Goal: Transaction & Acquisition: Book appointment/travel/reservation

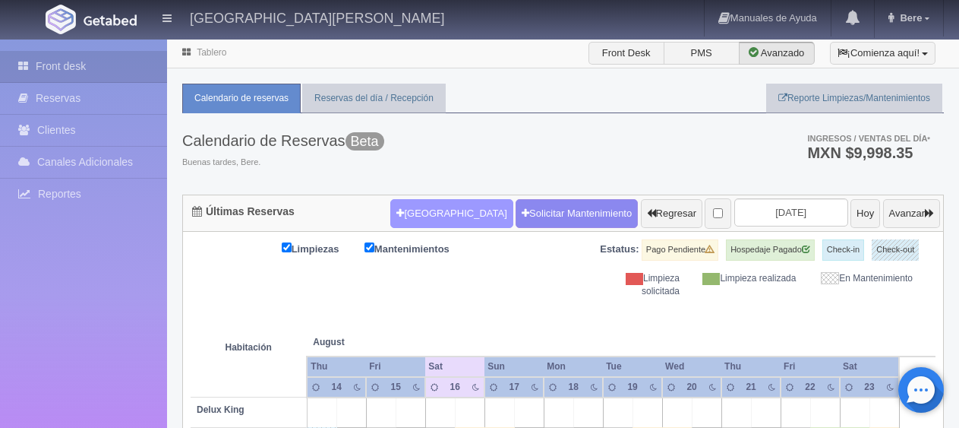
click at [410, 199] on button "[GEOGRAPHIC_DATA]" at bounding box center [451, 213] width 122 height 29
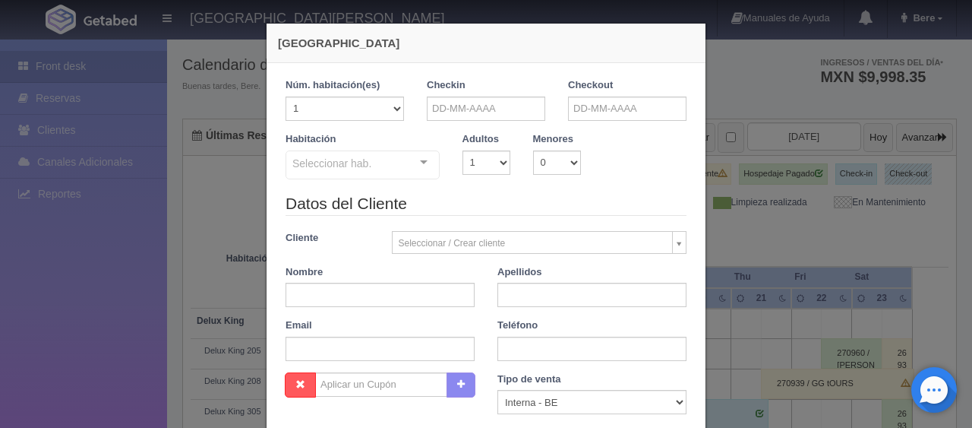
checkbox input "false"
click at [481, 103] on input "text" at bounding box center [486, 108] width 118 height 24
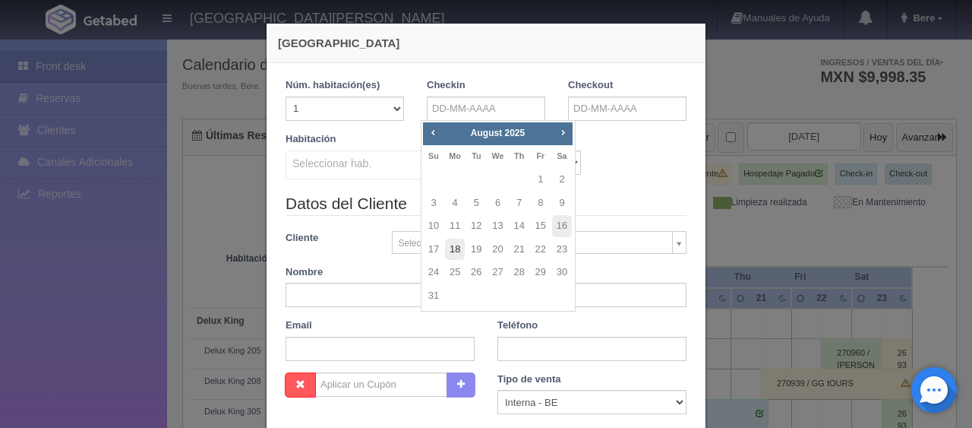
click at [456, 249] on link "18" at bounding box center [455, 249] width 20 height 22
type input "[DATE]"
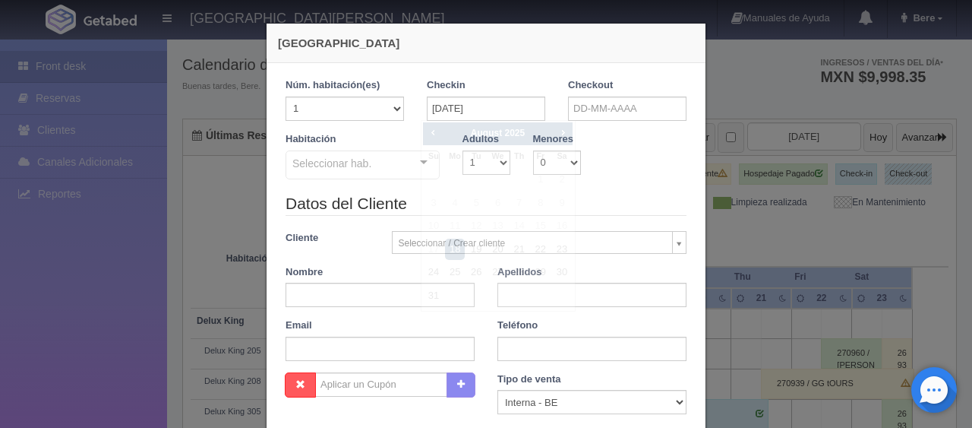
checkbox input "false"
click at [595, 115] on input "text" at bounding box center [627, 108] width 118 height 24
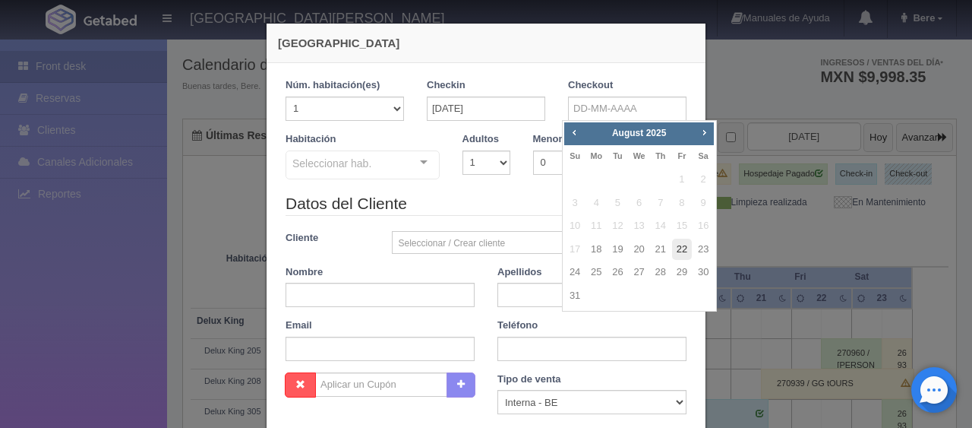
click at [678, 252] on link "22" at bounding box center [682, 249] width 20 height 22
type input "[DATE]"
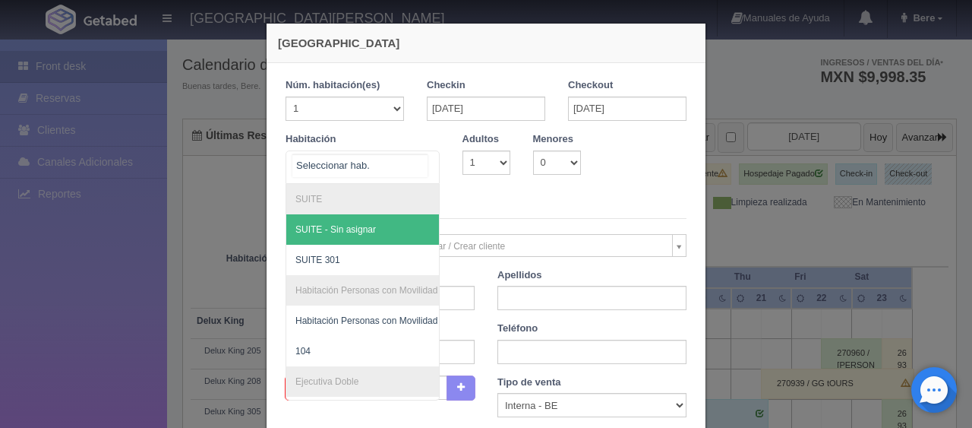
click at [401, 158] on div "SUITE SUITE - Sin asignar SUITE 301 Habitación Personas con Movilidad Reducida …" at bounding box center [363, 166] width 154 height 33
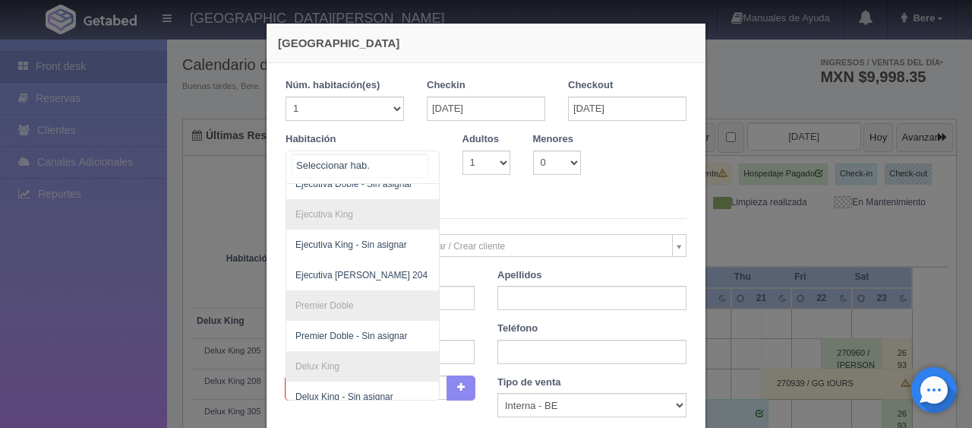
scroll to position [252, 0]
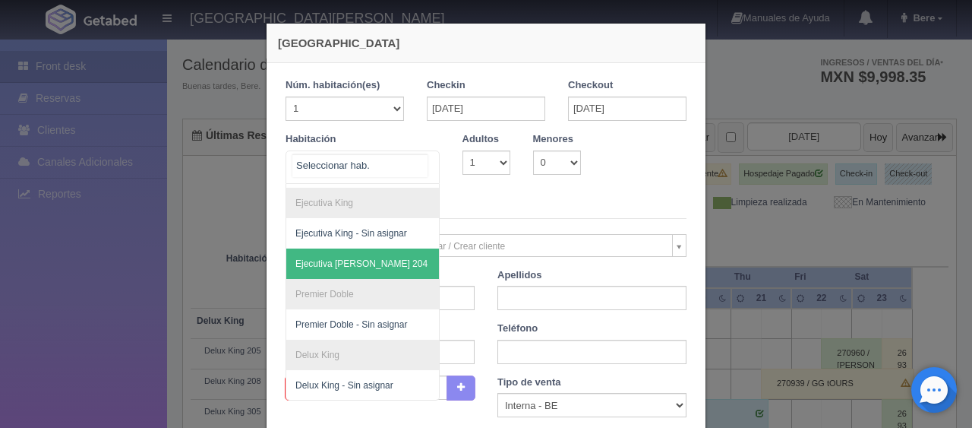
click at [383, 248] on span "Ejecutiva [PERSON_NAME] 204" at bounding box center [413, 263] width 255 height 30
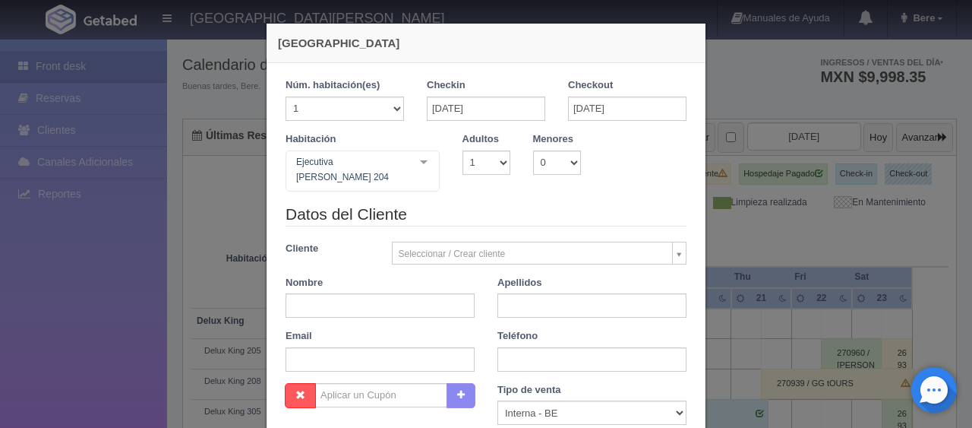
checkbox input "false"
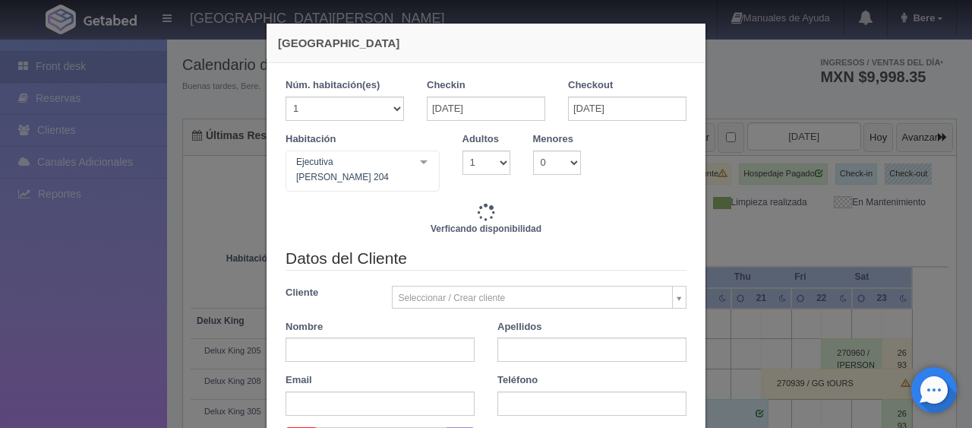
type input "5196.00"
checkbox input "false"
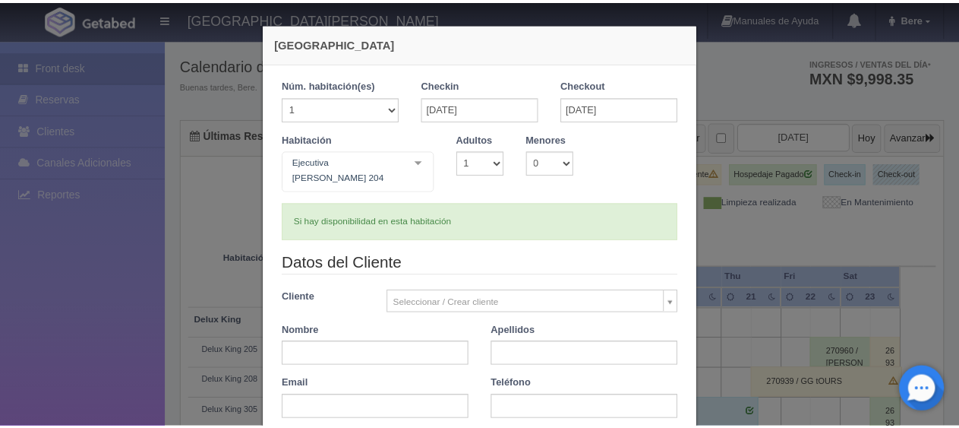
scroll to position [76, 0]
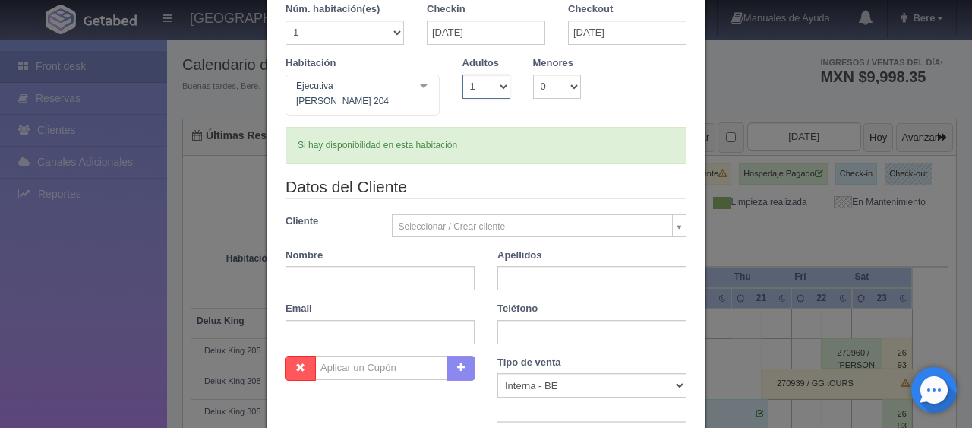
click at [483, 91] on select "1 2 3 4 5 6 7 8 9 10" at bounding box center [487, 86] width 48 height 24
select select "2"
click at [463, 74] on select "1 2 3 4 5 6 7 8 9 10" at bounding box center [487, 86] width 48 height 24
checkbox input "false"
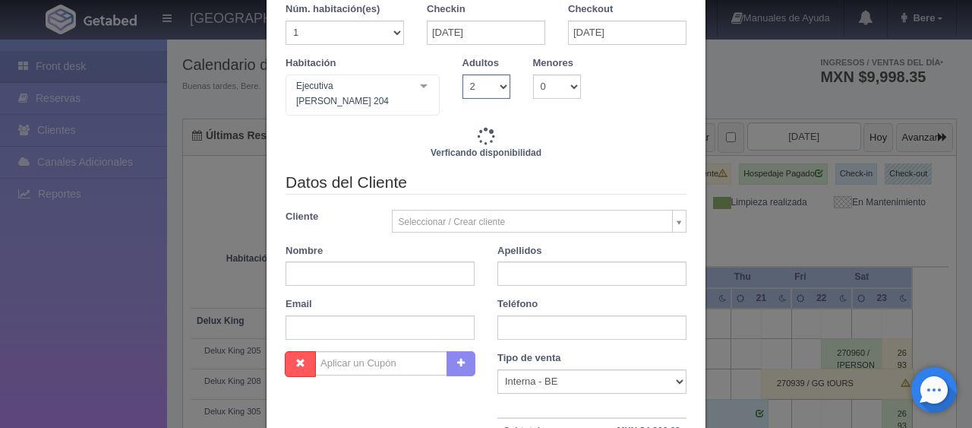
type input "6196.00"
checkbox input "false"
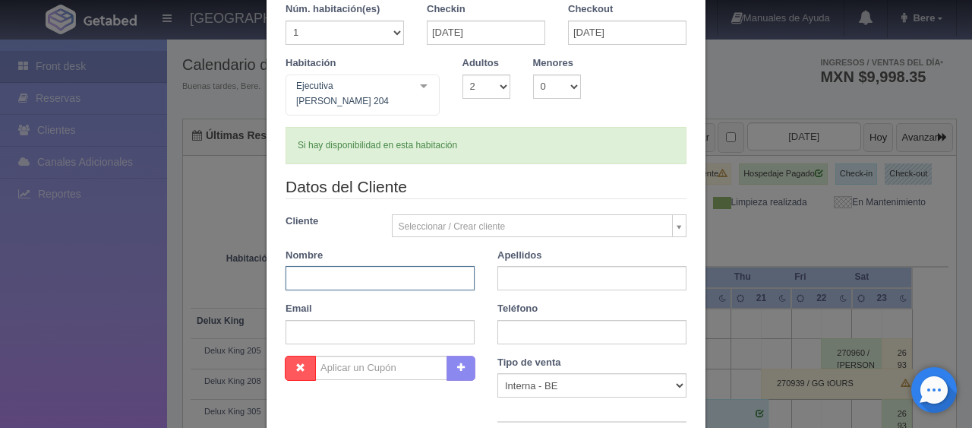
click at [389, 266] on input "text" at bounding box center [380, 278] width 189 height 24
click at [63, 295] on div "[GEOGRAPHIC_DATA] 1 Núm. habitación(es) 1 2 3 4 5 6 7 8 9 10 11 12 13 14 15 16 …" at bounding box center [486, 214] width 972 height 428
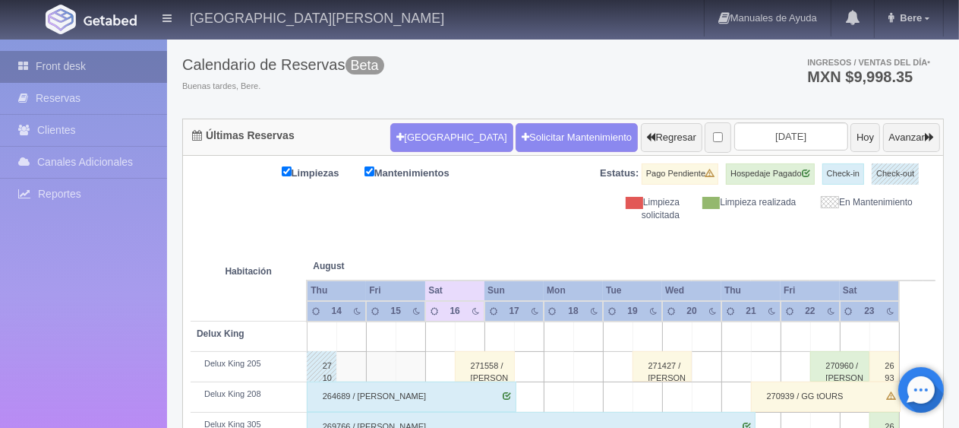
click at [111, 76] on link "Front desk" at bounding box center [83, 66] width 167 height 31
